Goal: Check status

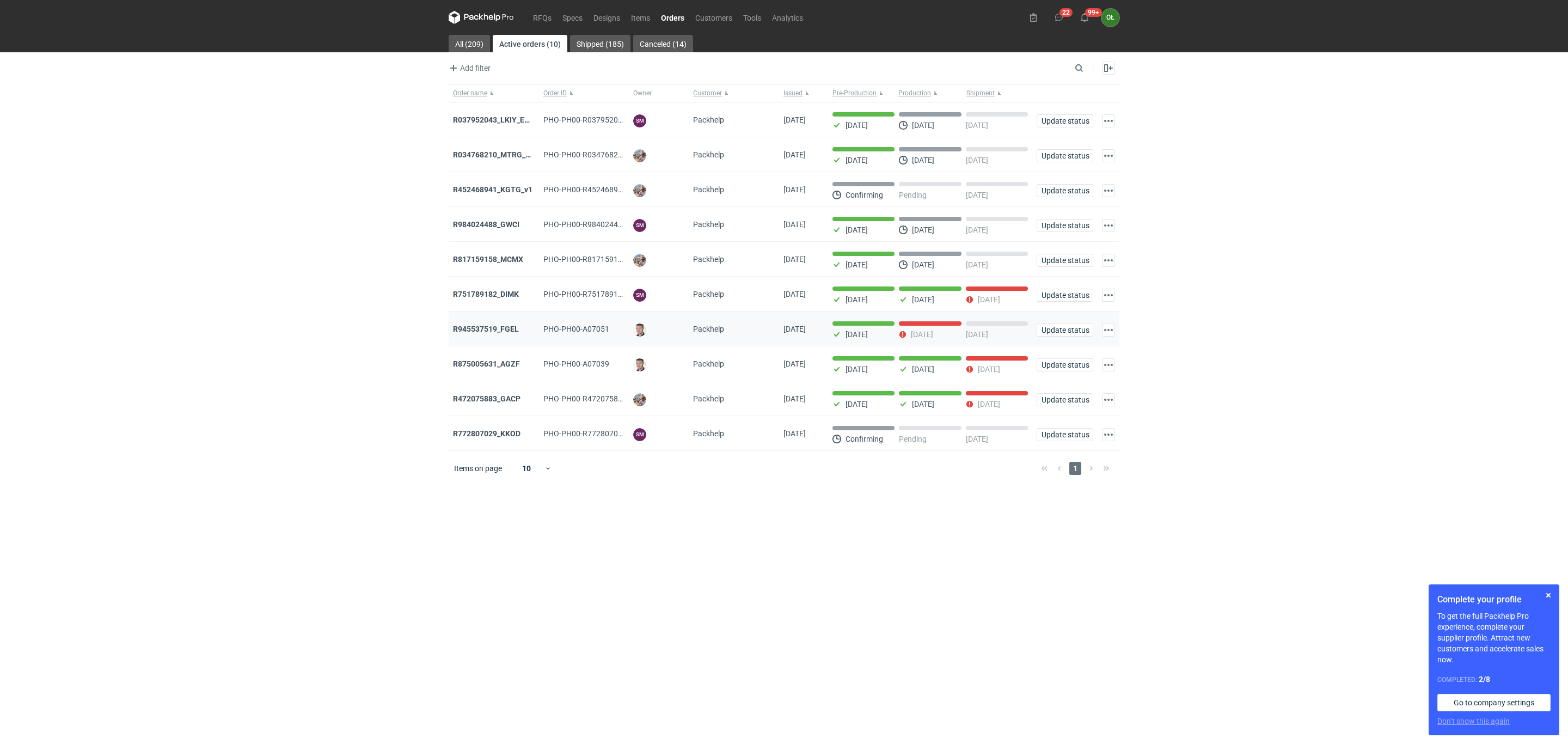
click at [516, 339] on div "R945537519_FGEL" at bounding box center [494, 329] width 90 height 35
click at [513, 331] on strong "R945537519_FGEL" at bounding box center [486, 329] width 66 height 9
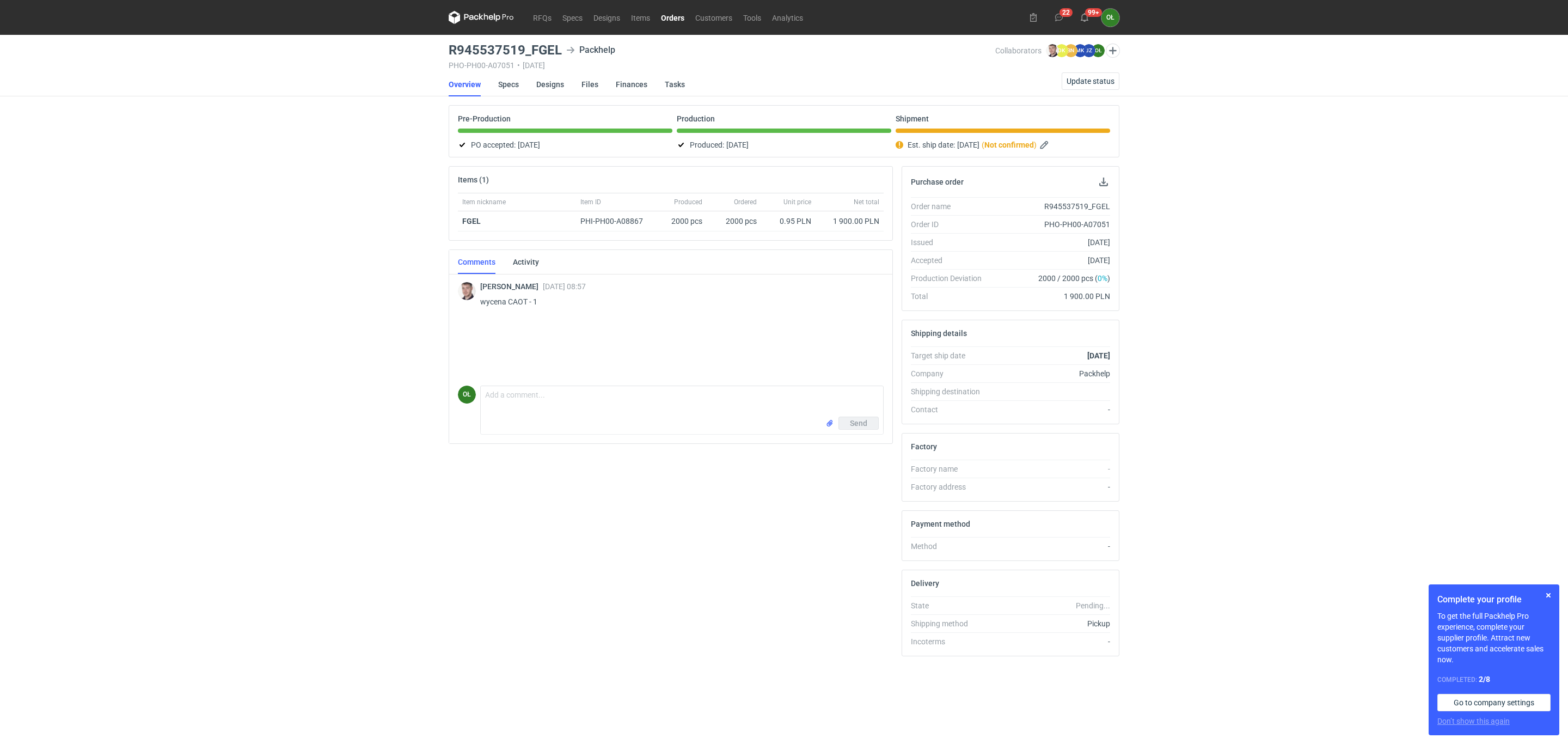
click at [1093, 92] on nav "Overview Specs Designs Files Finances Tasks Update status" at bounding box center [784, 84] width 671 height 24
click at [676, 17] on link "Orders" at bounding box center [673, 17] width 34 height 13
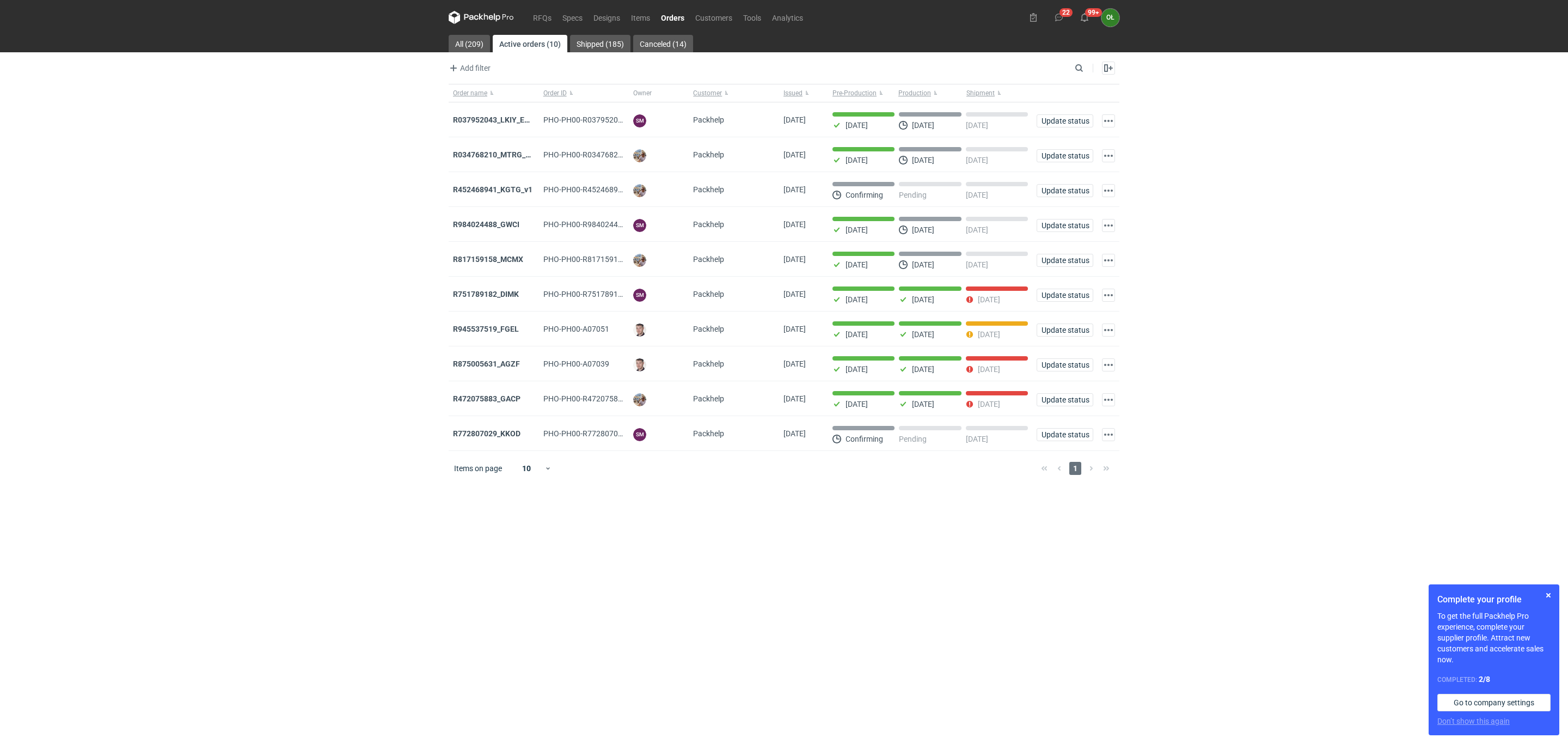
click at [0, 368] on div "RFQs Specs Designs Items Orders Customers Tools Analytics 22 99+ OŁ Olga Łopato…" at bounding box center [784, 372] width 1568 height 744
click at [1552, 594] on button "button" at bounding box center [1548, 595] width 13 height 13
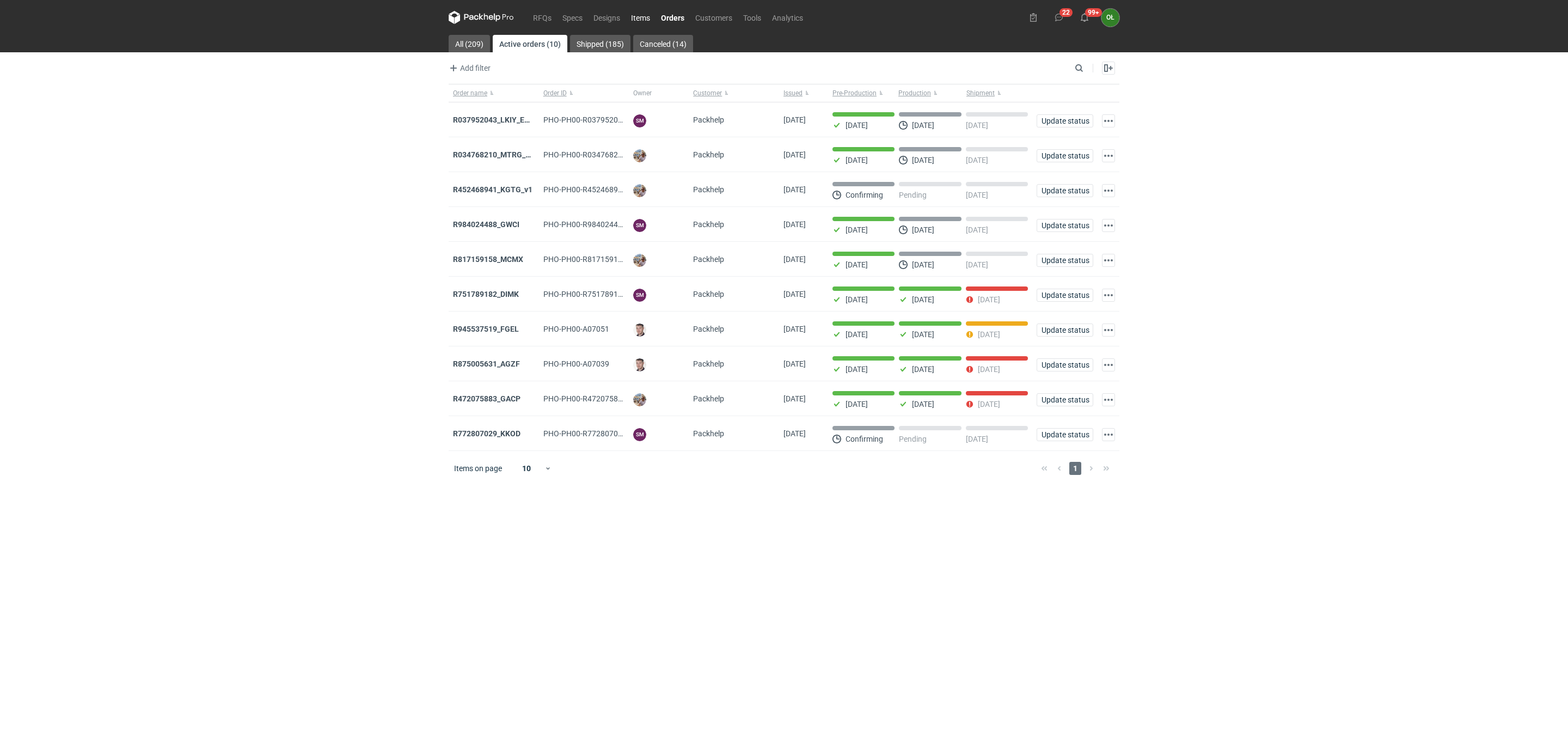
click at [647, 18] on link "Items" at bounding box center [640, 17] width 30 height 13
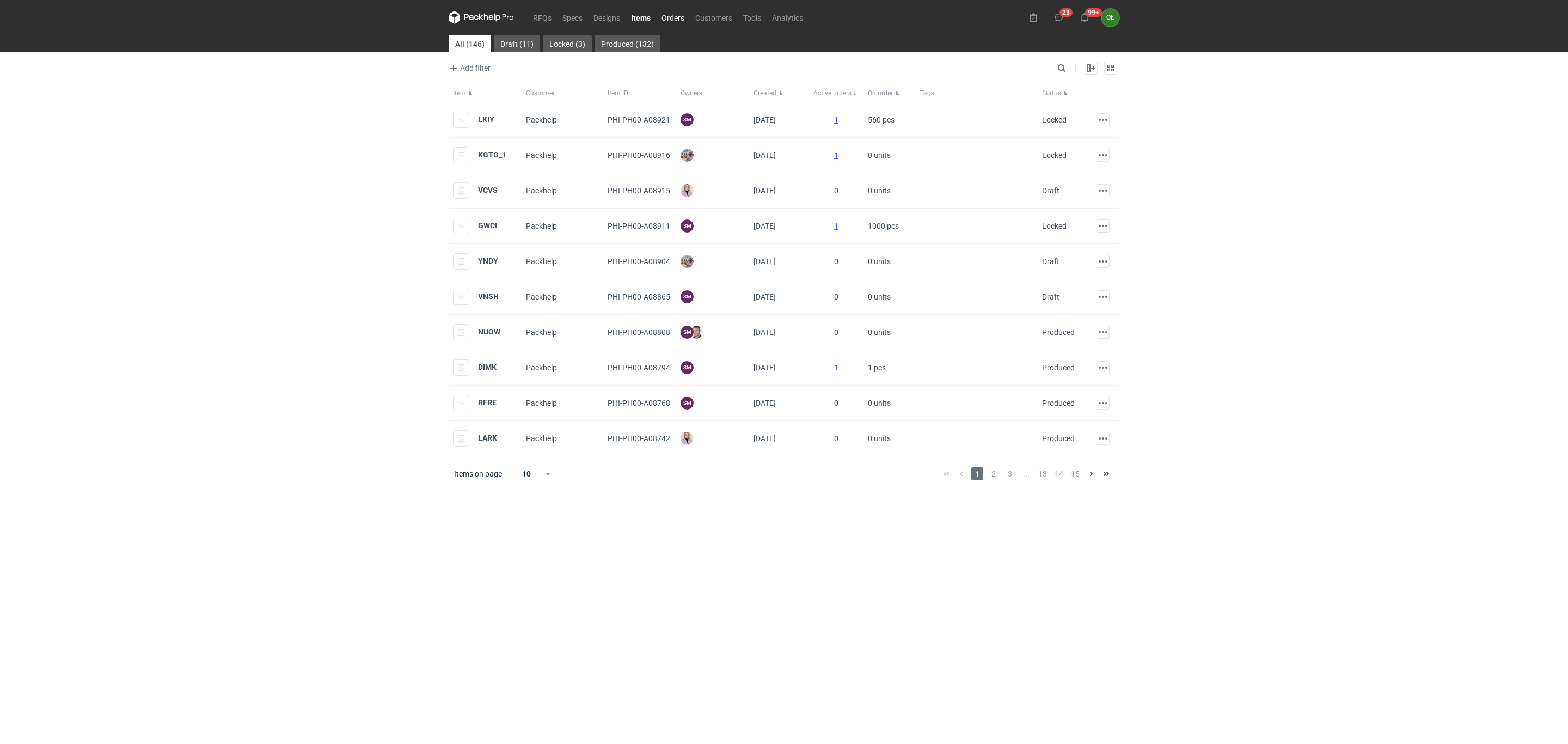
click at [677, 20] on link "Orders" at bounding box center [673, 17] width 33 height 13
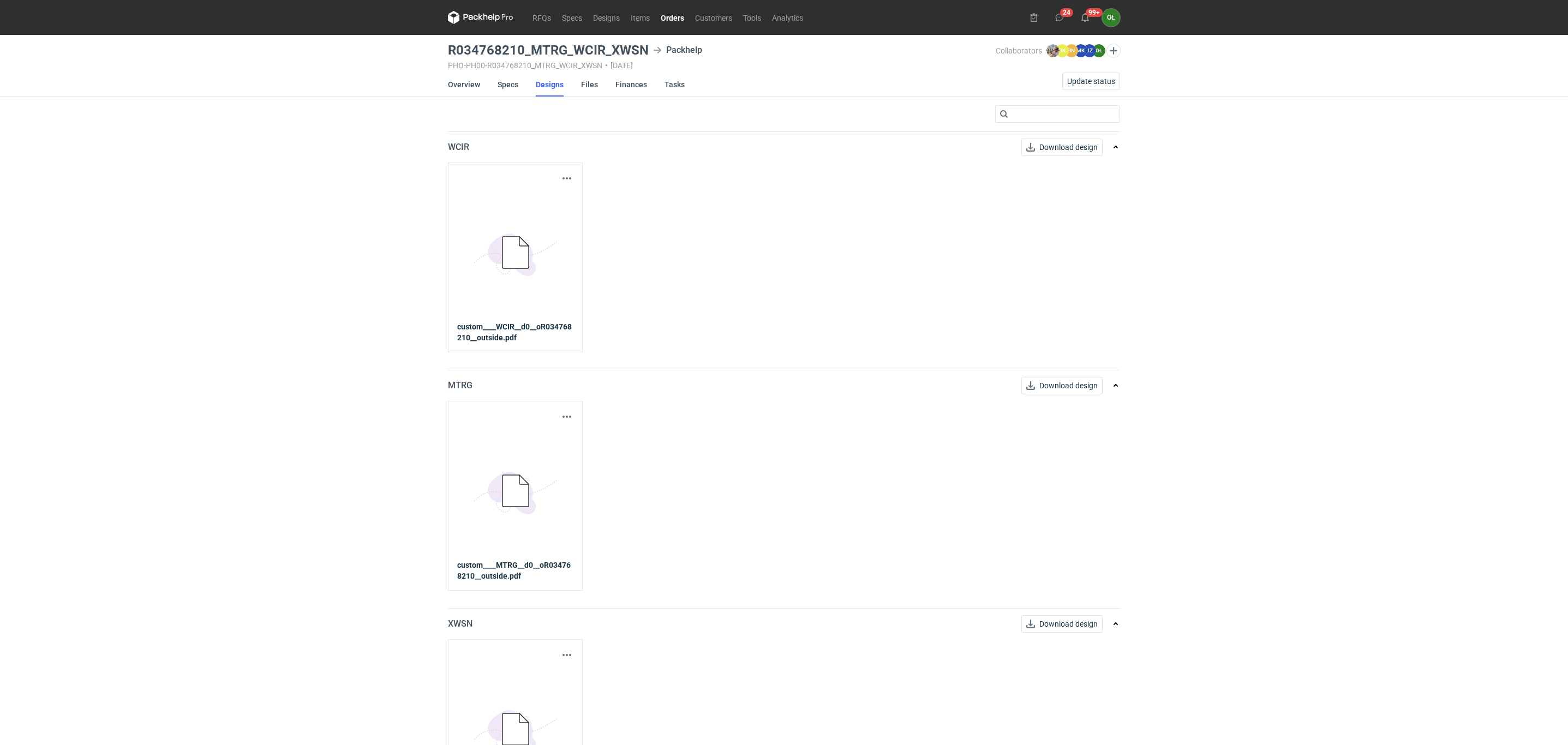
drag, startPoint x: 671, startPoint y: 13, endPoint x: 671, endPoint y: 20, distance: 7.0
click at [671, 13] on link "Orders" at bounding box center [672, 17] width 34 height 13
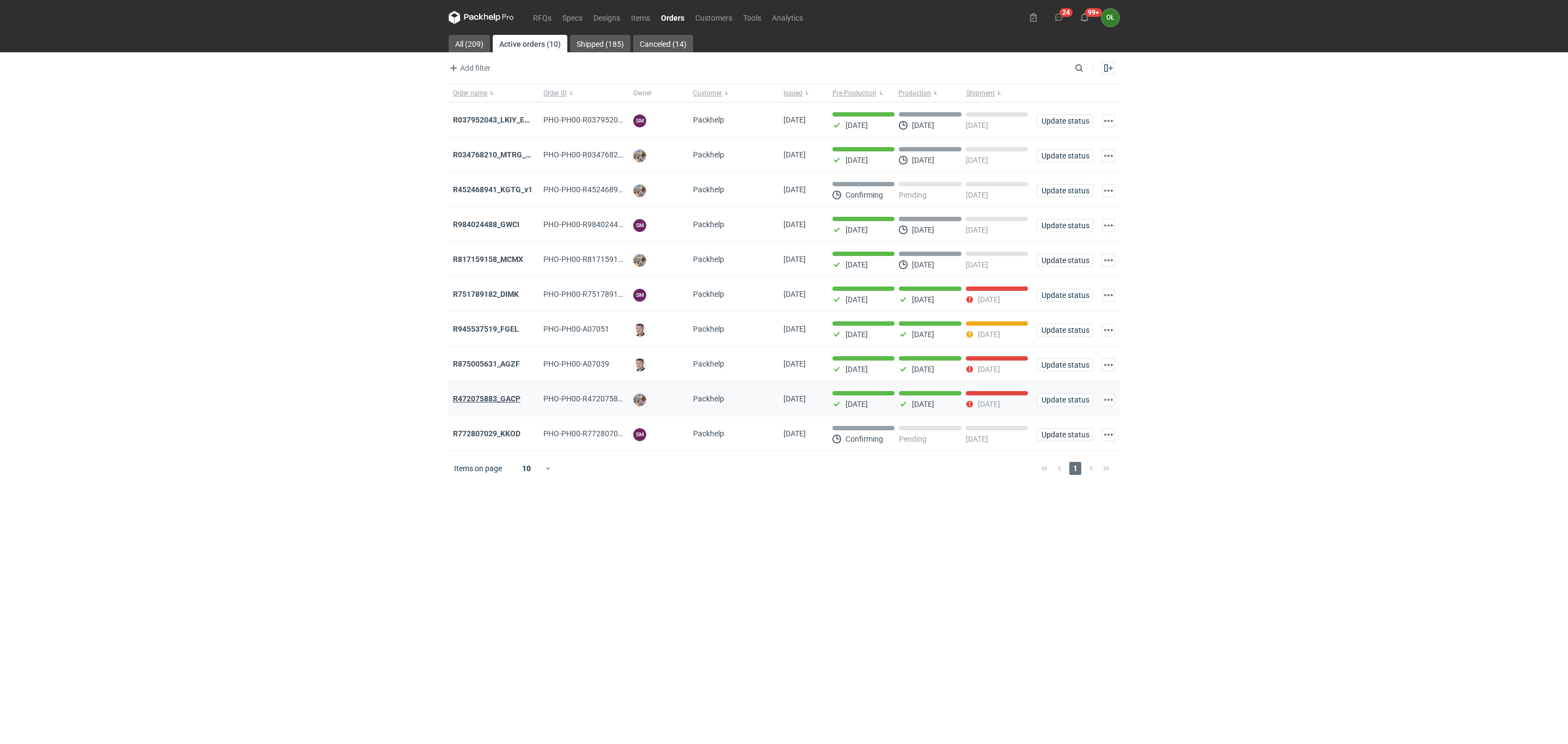
click at [506, 403] on strong "R472075883_GACP" at bounding box center [486, 399] width 68 height 9
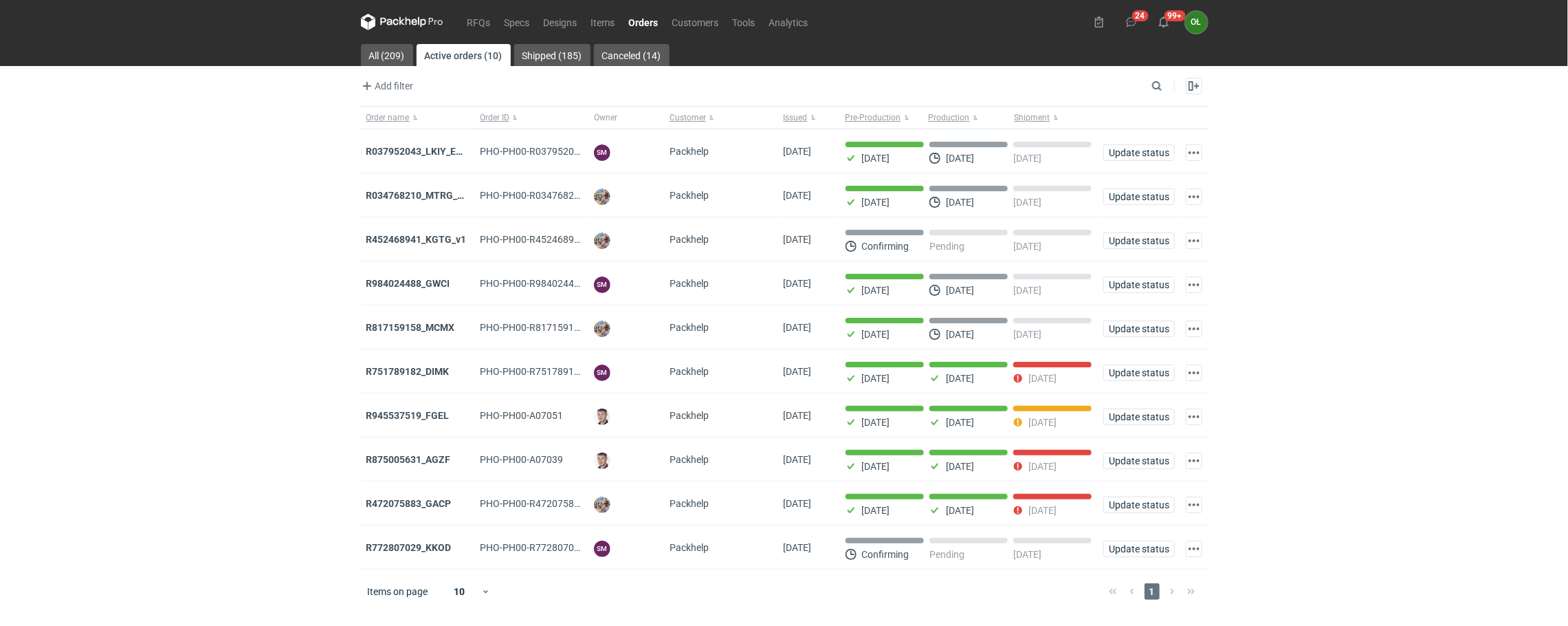
click at [643, 18] on link "Orders" at bounding box center [643, 22] width 43 height 16
click at [420, 461] on strong "R875005631_AGZF" at bounding box center [409, 459] width 85 height 11
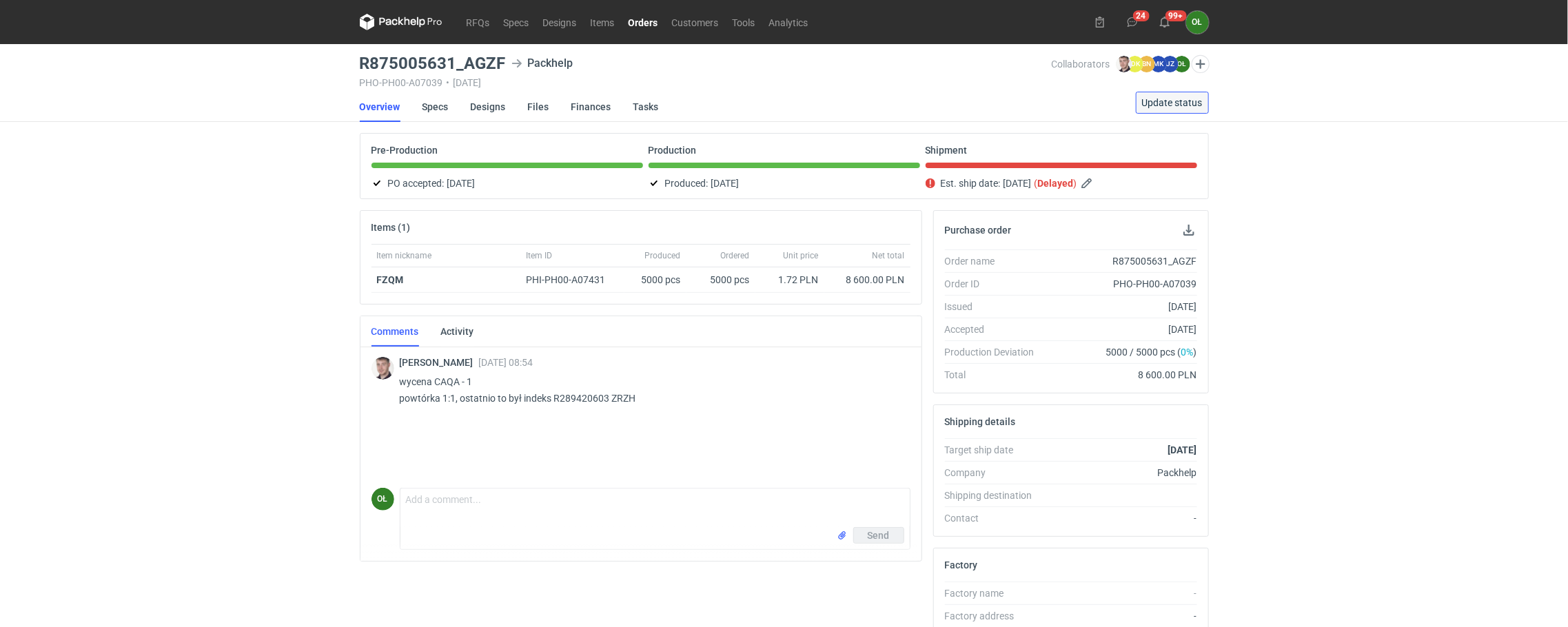
click at [1183, 100] on span "Update status" at bounding box center [1172, 102] width 61 height 10
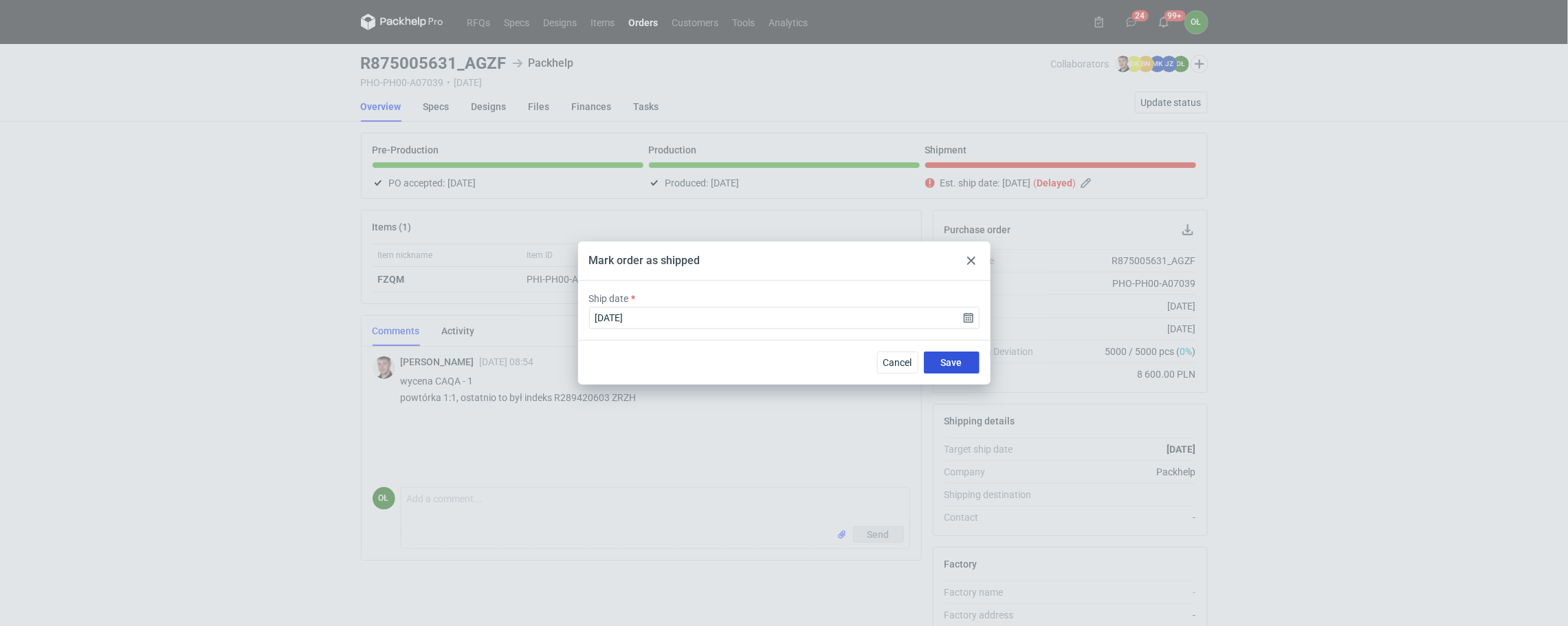
click at [949, 368] on span "Save" at bounding box center [952, 362] width 22 height 10
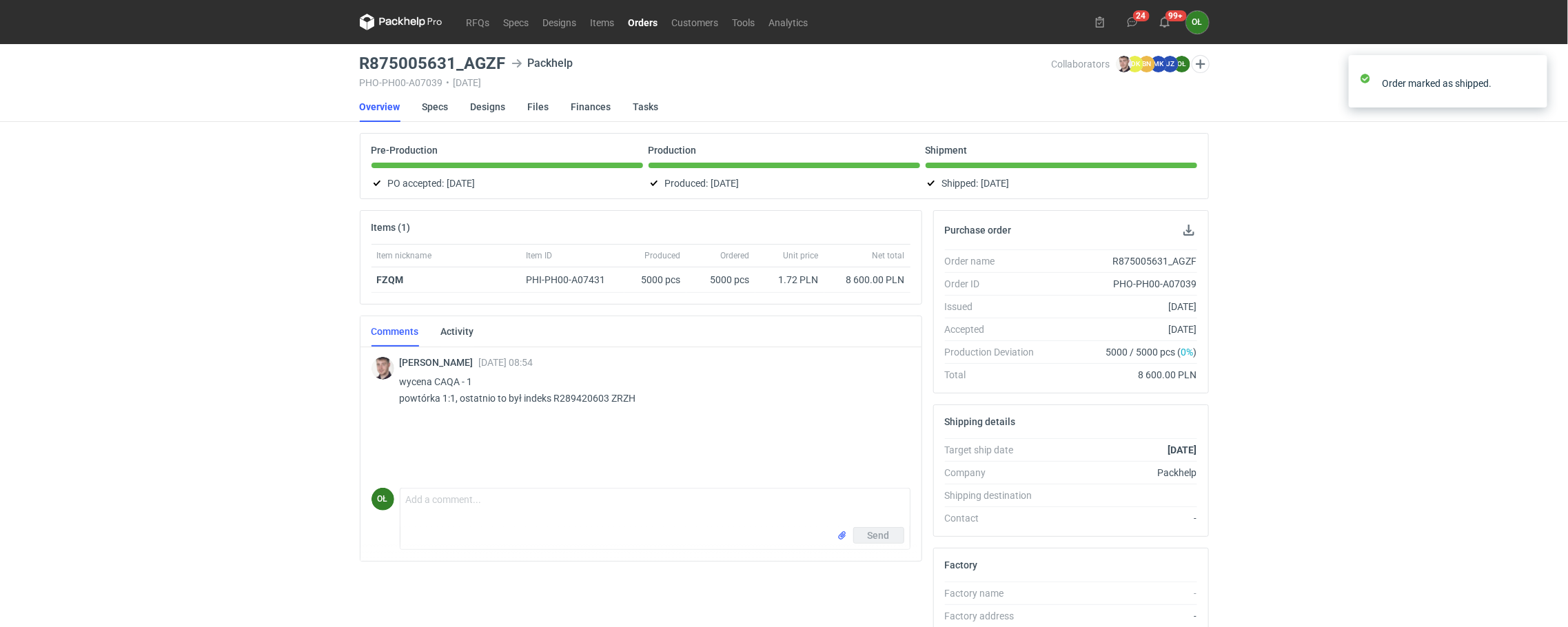
click at [656, 22] on link "Orders" at bounding box center [643, 22] width 43 height 16
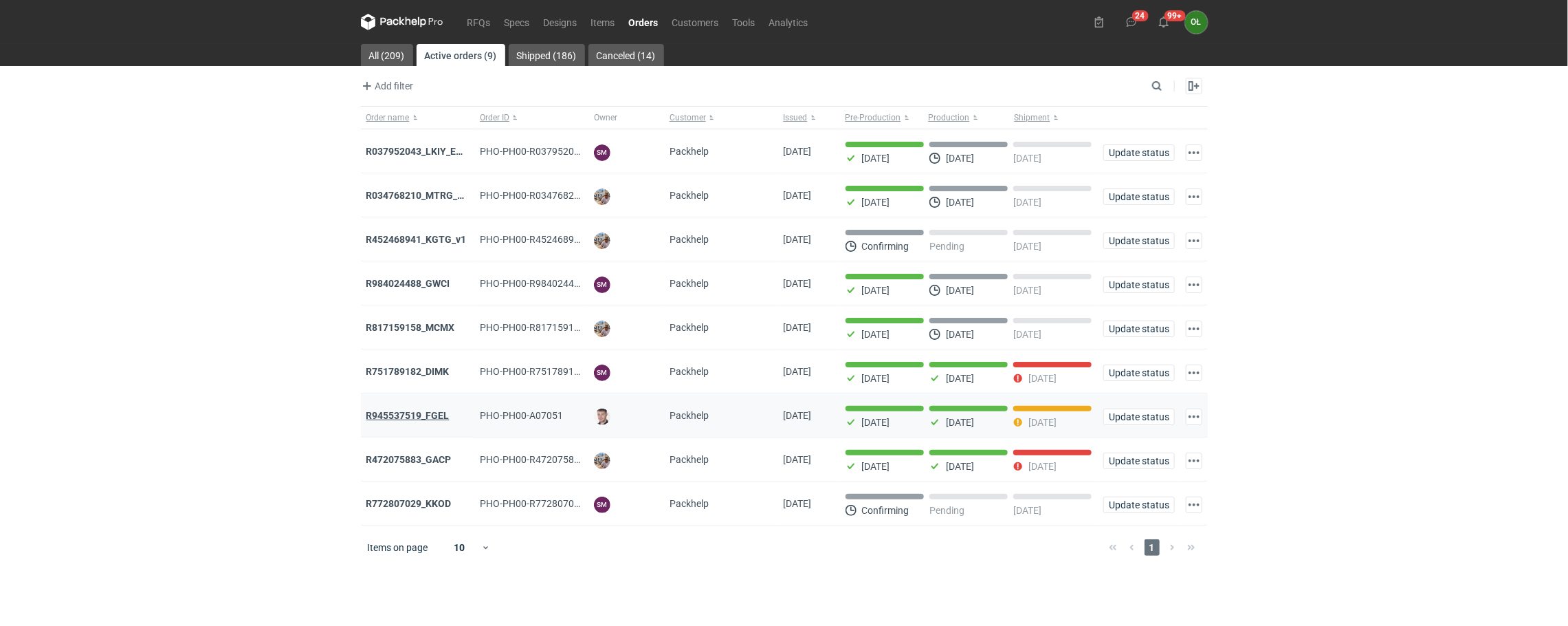
click at [408, 421] on strong "R945537519_FGEL" at bounding box center [408, 415] width 83 height 11
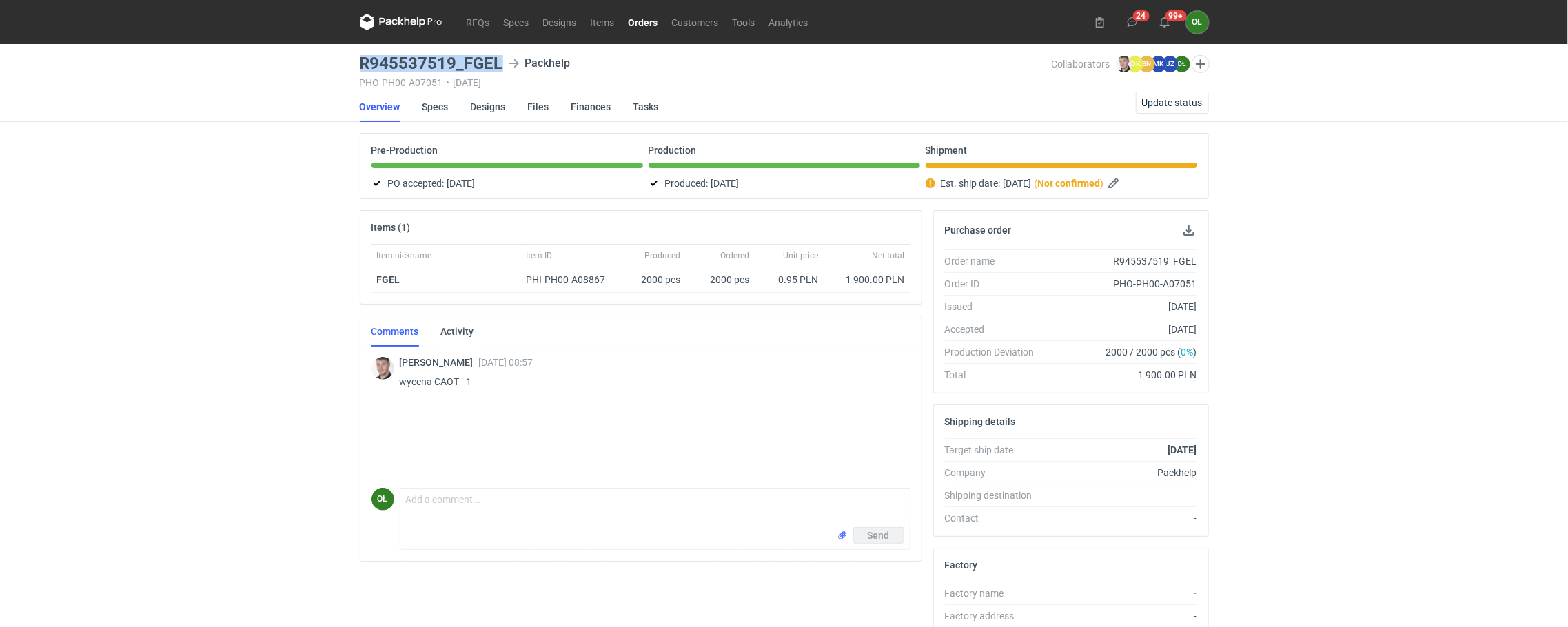
drag, startPoint x: 362, startPoint y: 55, endPoint x: 497, endPoint y: 65, distance: 135.4
click at [497, 65] on h3 "R945537519_FGEL" at bounding box center [431, 63] width 143 height 16
click at [654, 25] on link "Orders" at bounding box center [643, 22] width 43 height 16
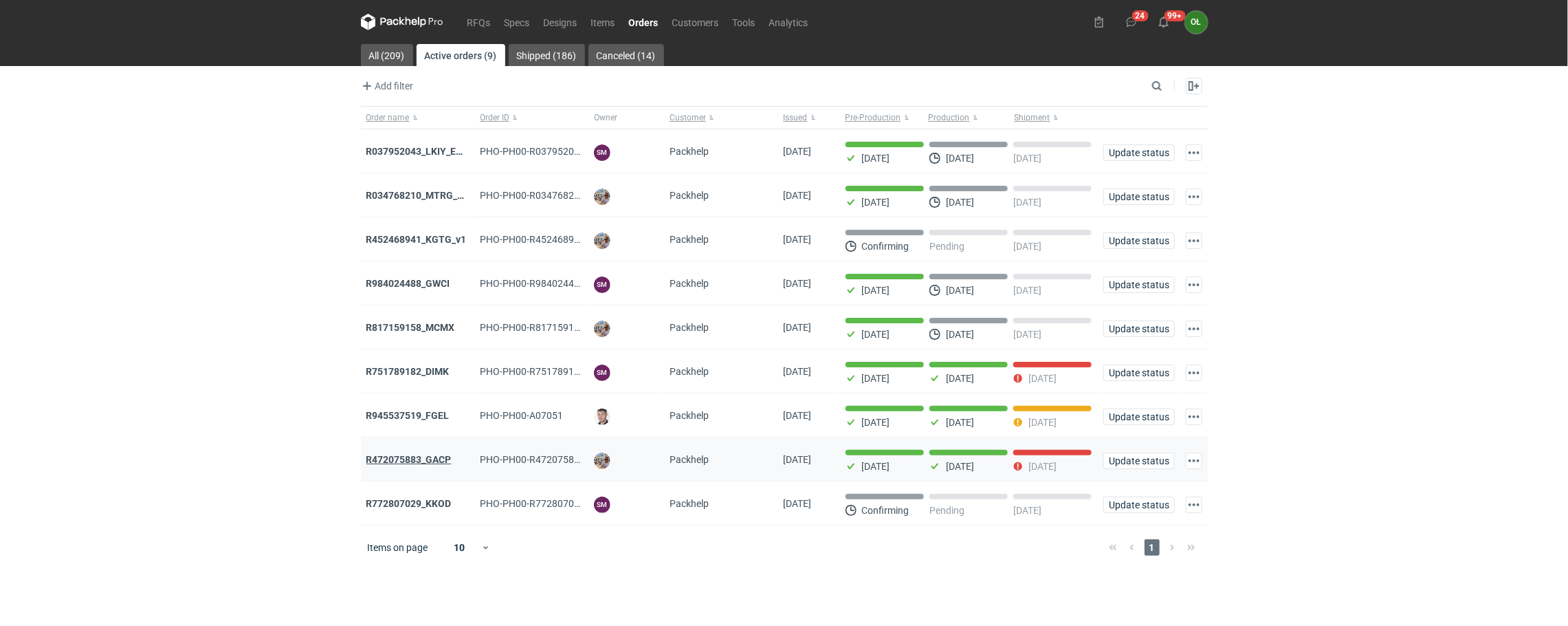
click at [440, 457] on strong "R472075883_GACP" at bounding box center [409, 459] width 85 height 11
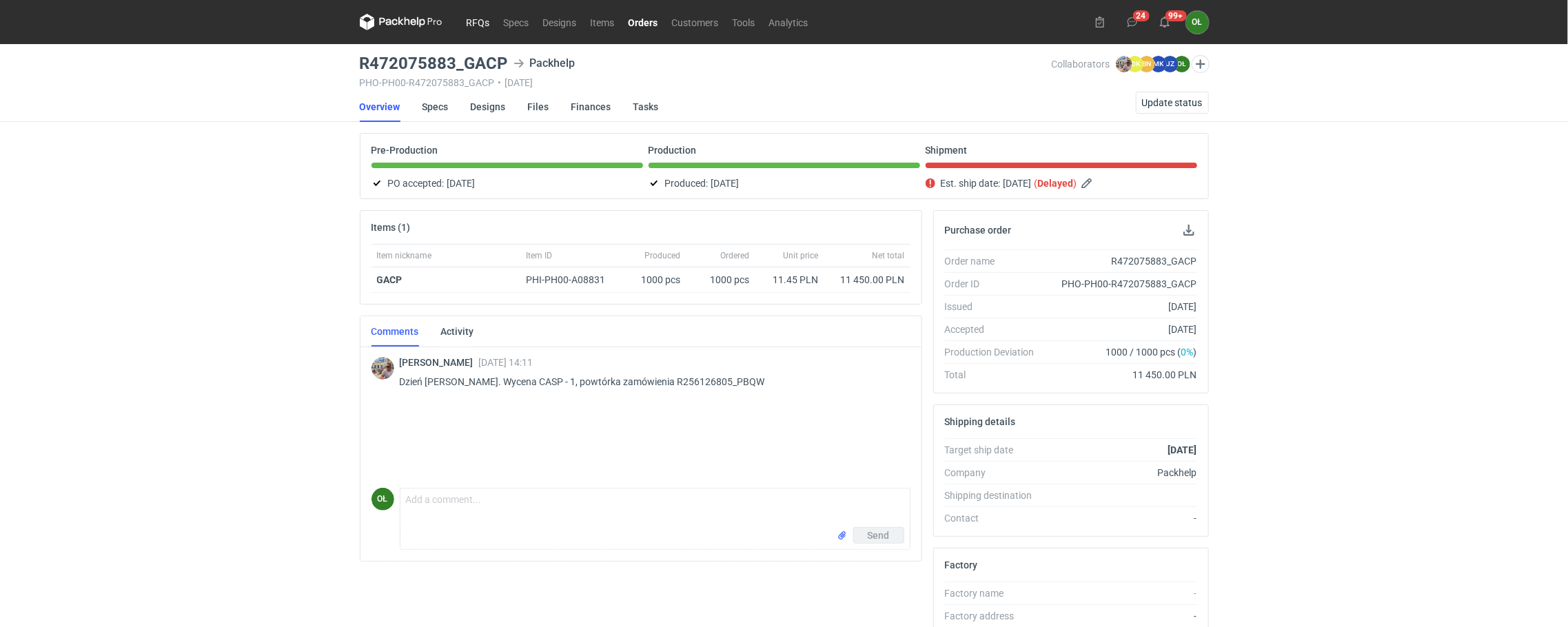
click at [475, 23] on link "RFQs" at bounding box center [478, 22] width 37 height 16
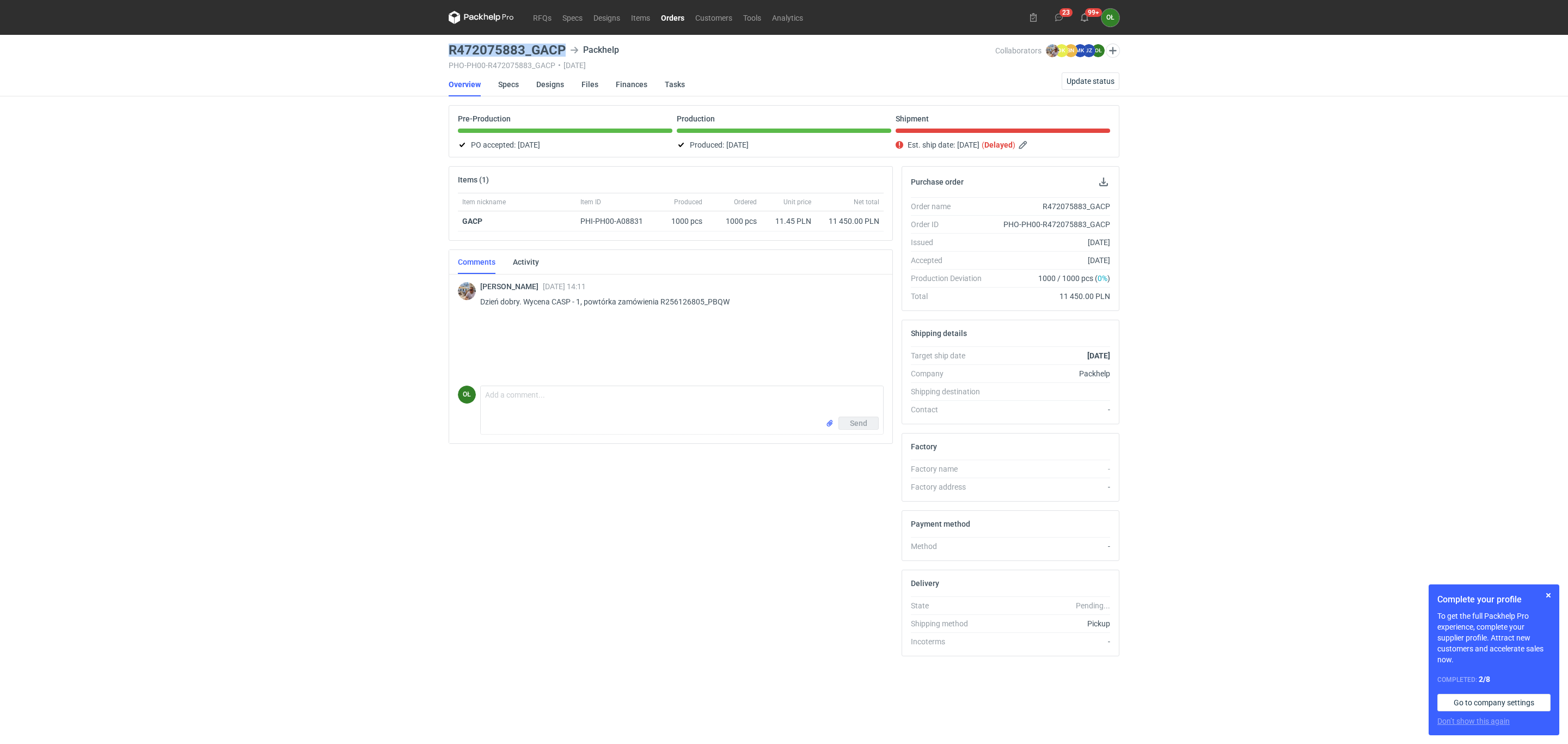
drag, startPoint x: 446, startPoint y: 51, endPoint x: 562, endPoint y: 51, distance: 116.0
click at [562, 51] on main "R472075883_GACP Packhelp PHO-PH00-R472075883_GACP • 21/07/2025 Collaborators Mi…" at bounding box center [784, 389] width 679 height 709
copy h3 "R472075883_GACP"
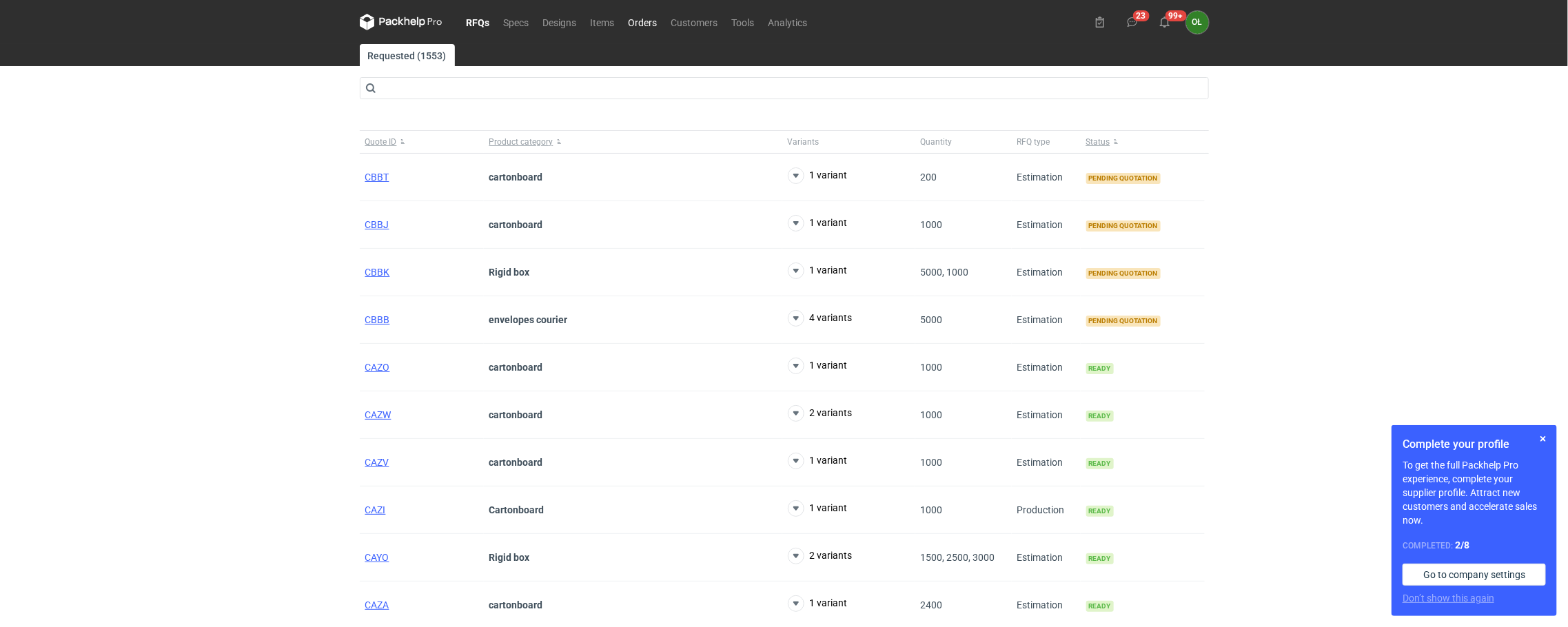
click at [646, 29] on link "Orders" at bounding box center [643, 22] width 42 height 16
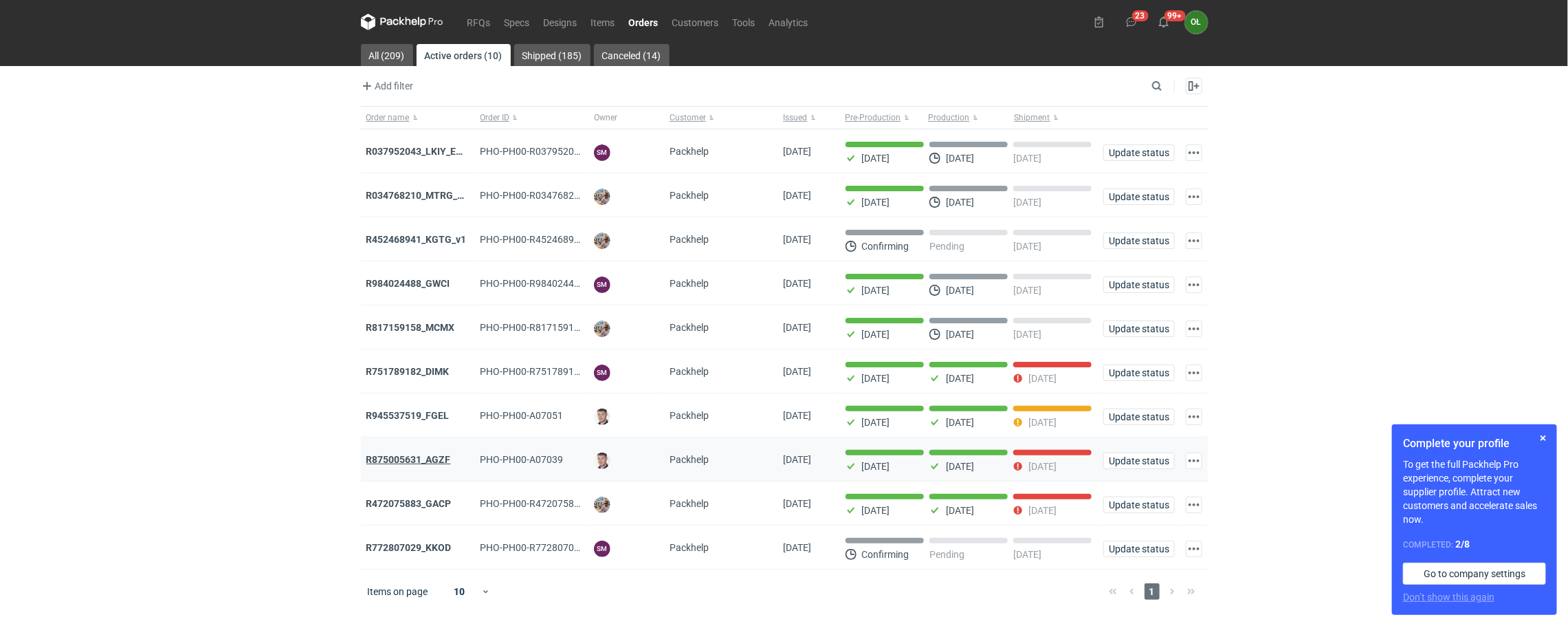
click at [434, 462] on strong "R875005631_AGZF" at bounding box center [409, 459] width 85 height 11
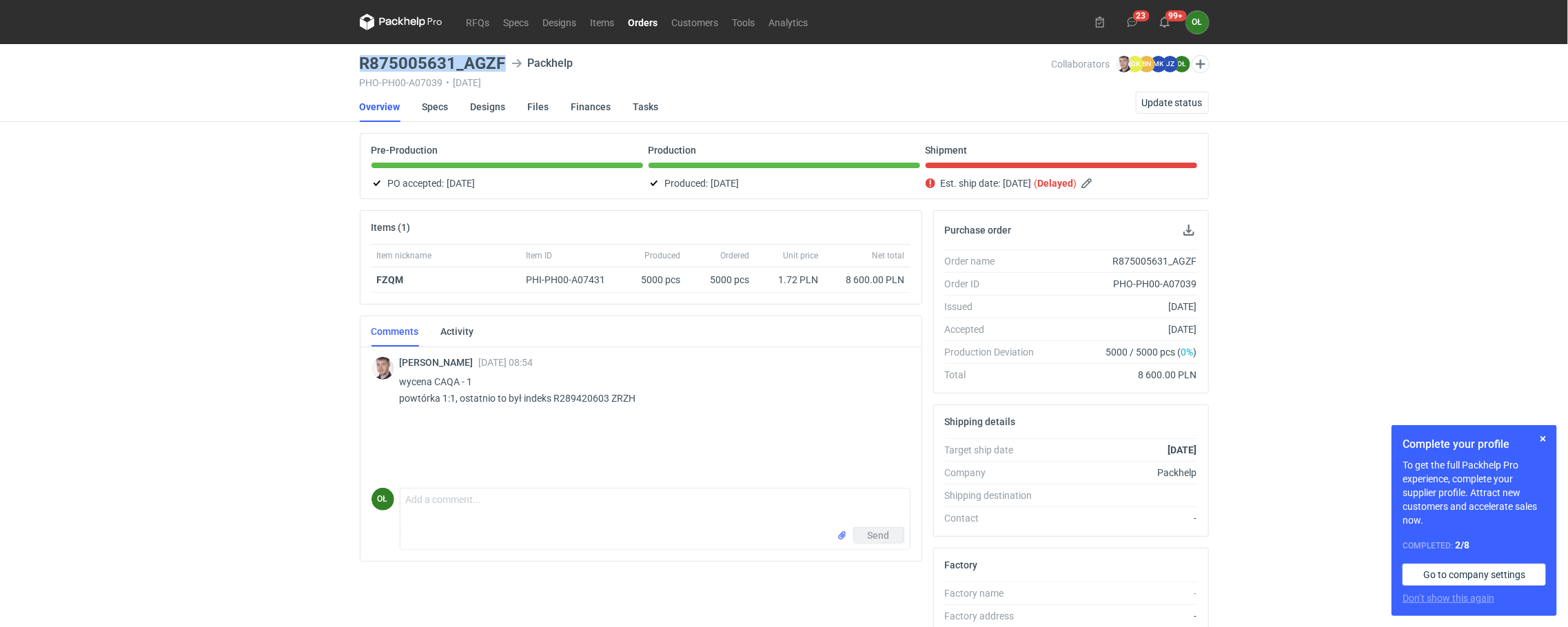
drag, startPoint x: 348, startPoint y: 65, endPoint x: 505, endPoint y: 56, distance: 157.3
click at [505, 56] on div "RFQs Specs Designs Items Orders Customers Tools Analytics 23 99+ OŁ [PERSON_NAM…" at bounding box center [784, 314] width 1568 height 627
copy h3 "R875005631_AGZF"
click at [422, 104] on link "Specs" at bounding box center [435, 106] width 26 height 30
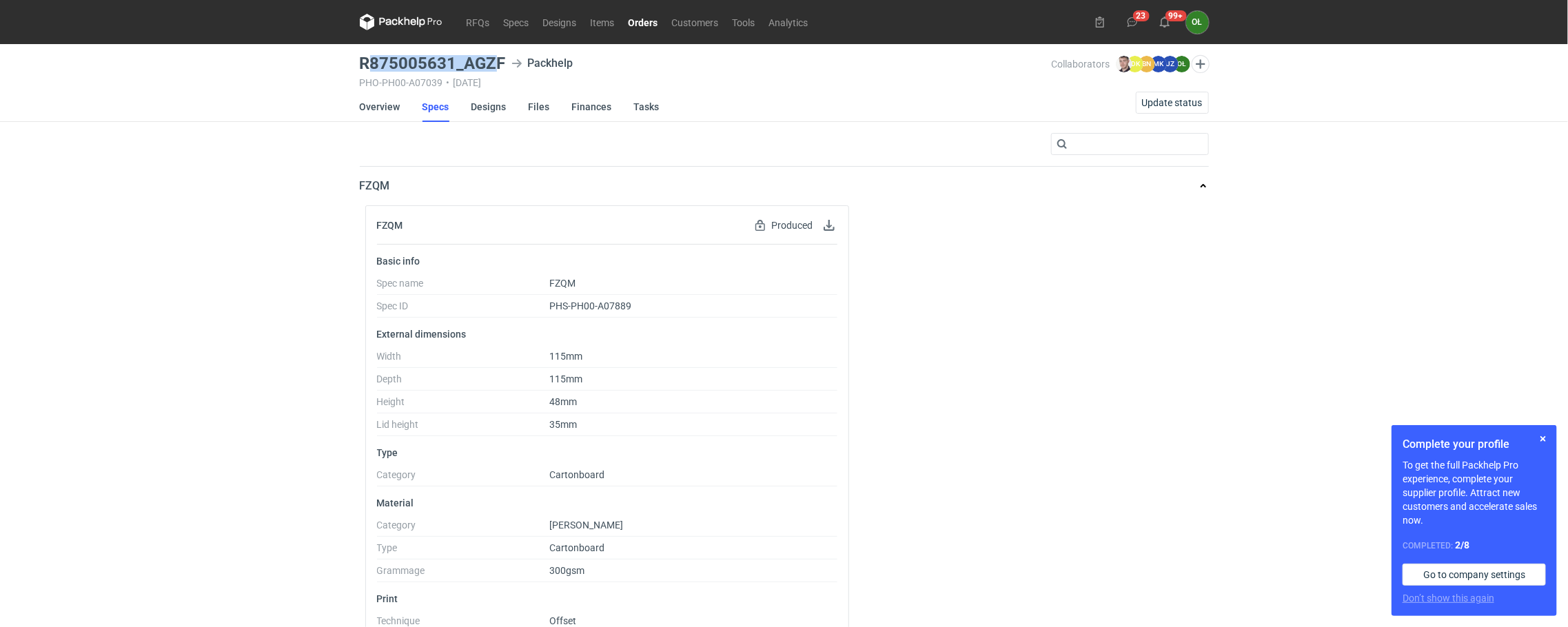
drag, startPoint x: 364, startPoint y: 56, endPoint x: 492, endPoint y: 58, distance: 128.0
click at [492, 58] on h3 "R875005631_AGZF" at bounding box center [433, 63] width 146 height 16
drag, startPoint x: 358, startPoint y: 62, endPoint x: 503, endPoint y: 62, distance: 145.0
click at [503, 62] on h3 "R875005631_AGZF" at bounding box center [433, 63] width 146 height 16
copy h3 "R875005631_AGZF"
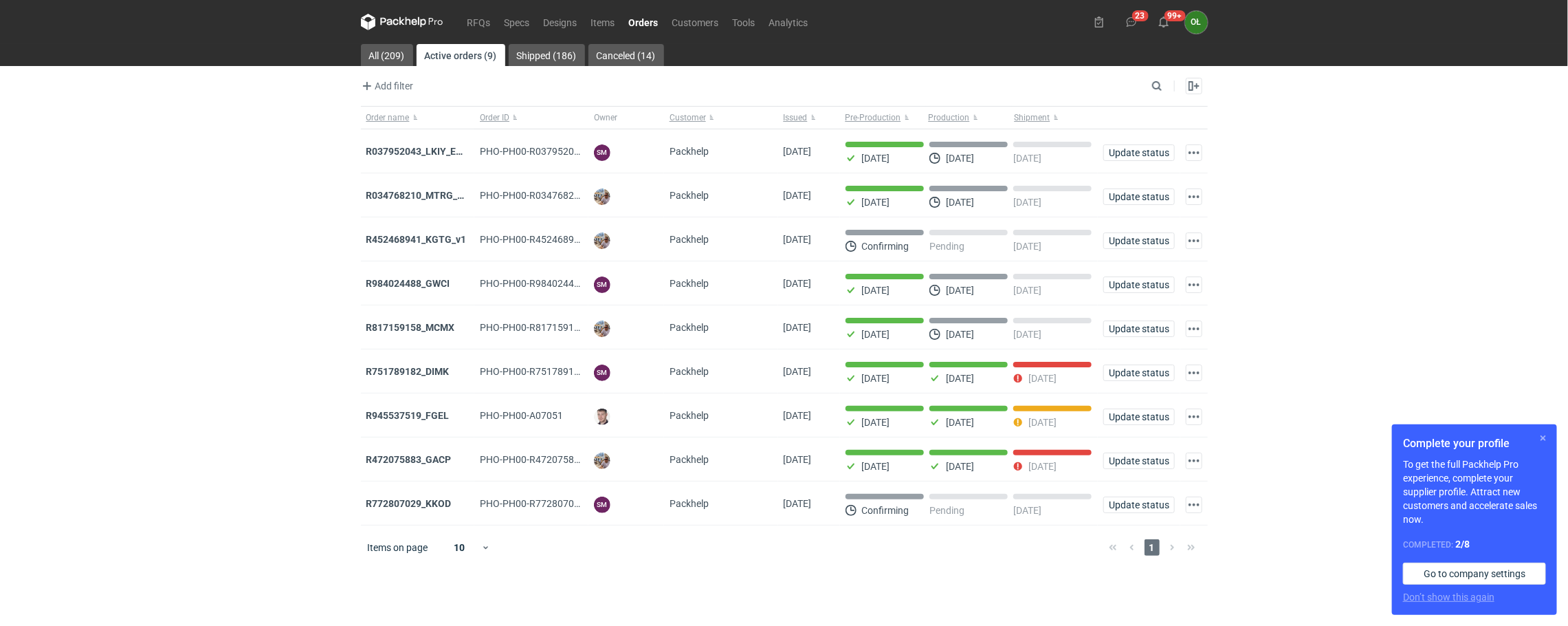
click at [1541, 438] on button "button" at bounding box center [1543, 438] width 16 height 16
